Goal: Obtain resource: Obtain resource

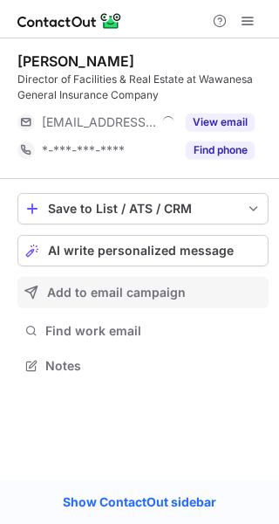
scroll to position [353, 279]
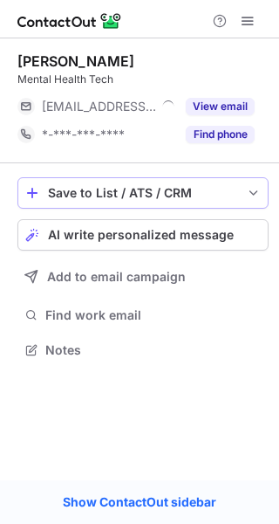
scroll to position [338, 279]
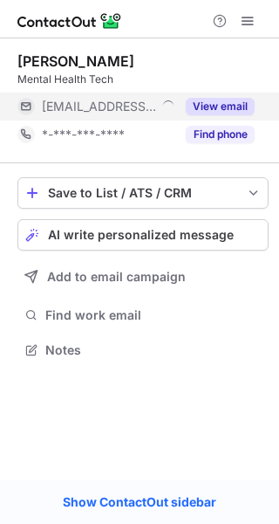
click at [210, 98] on button "View email" at bounding box center [220, 106] width 69 height 17
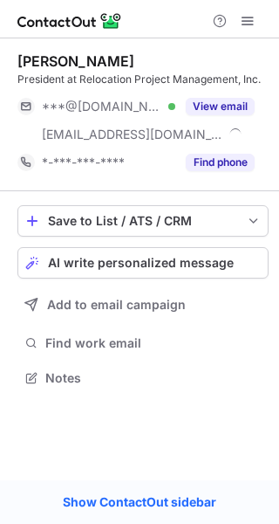
scroll to position [366, 279]
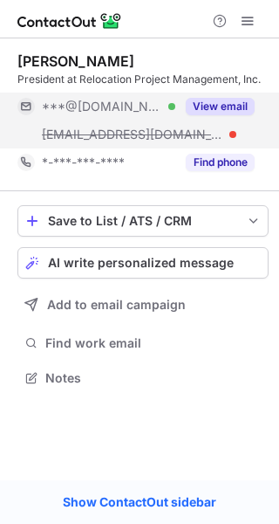
click at [210, 106] on button "View email" at bounding box center [220, 106] width 69 height 17
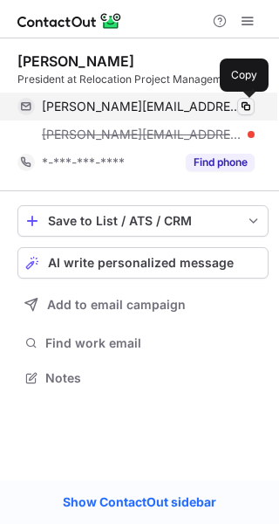
click at [247, 107] on span at bounding box center [246, 106] width 14 height 14
